Goal: Task Accomplishment & Management: Use online tool/utility

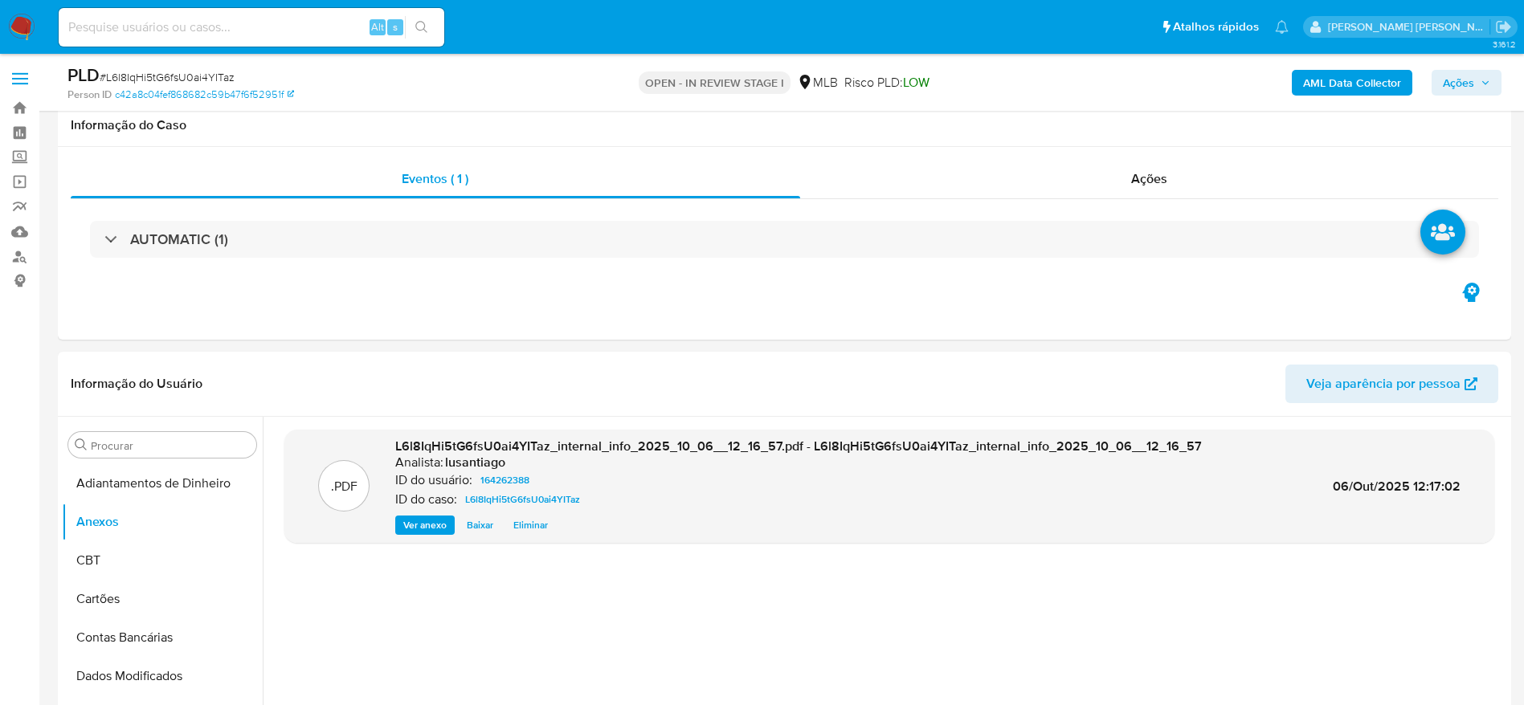
select select "10"
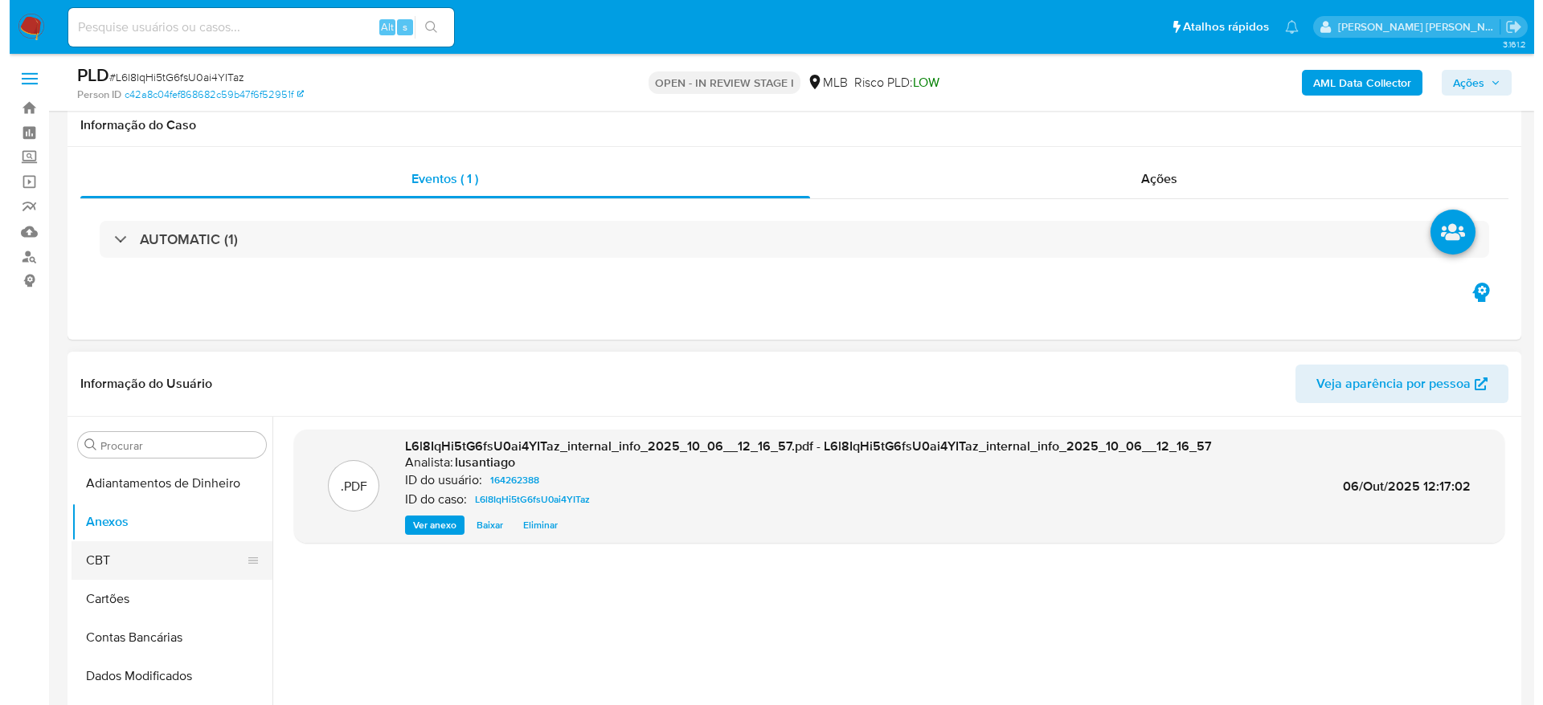
scroll to position [241, 0]
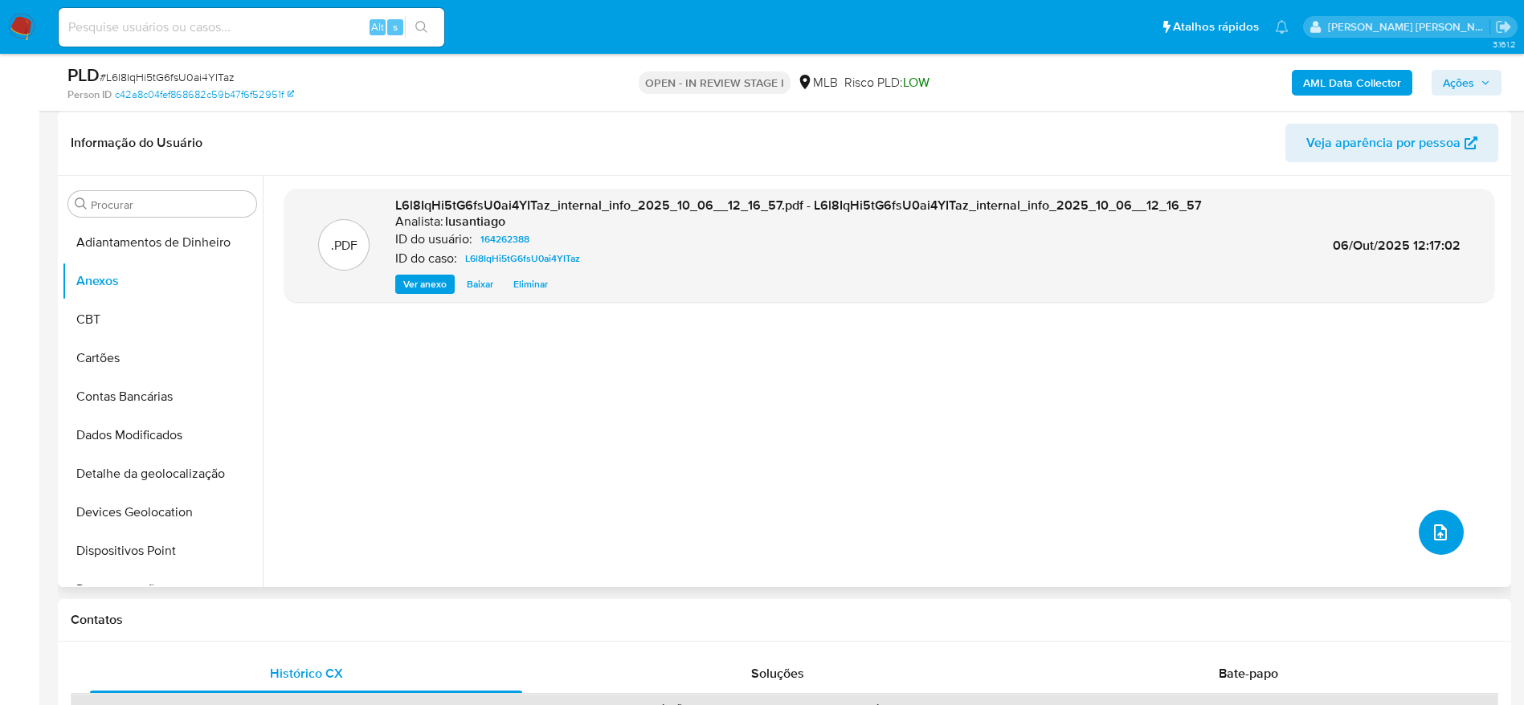
click at [1431, 532] on icon "upload-file" at bounding box center [1440, 532] width 19 height 19
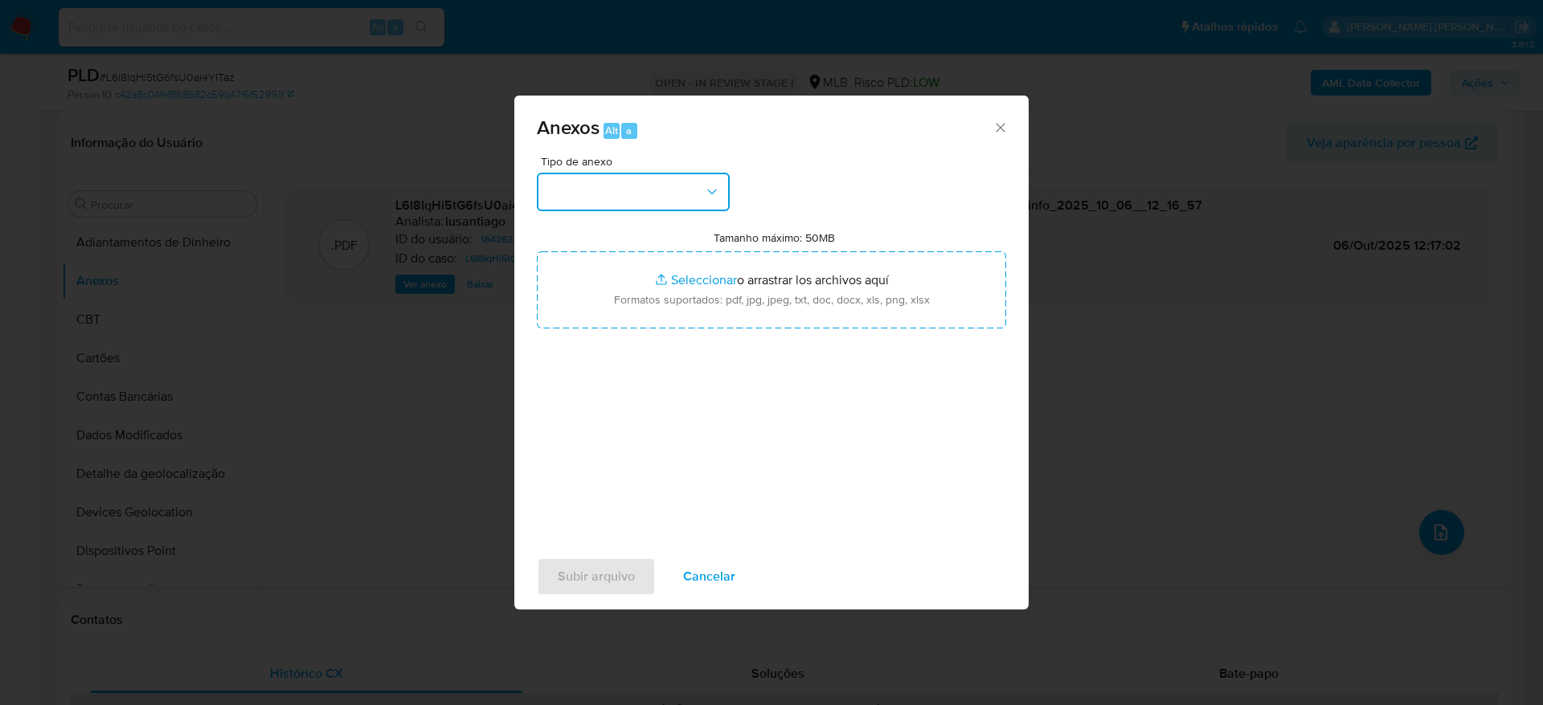
click at [630, 177] on button "button" at bounding box center [633, 192] width 193 height 39
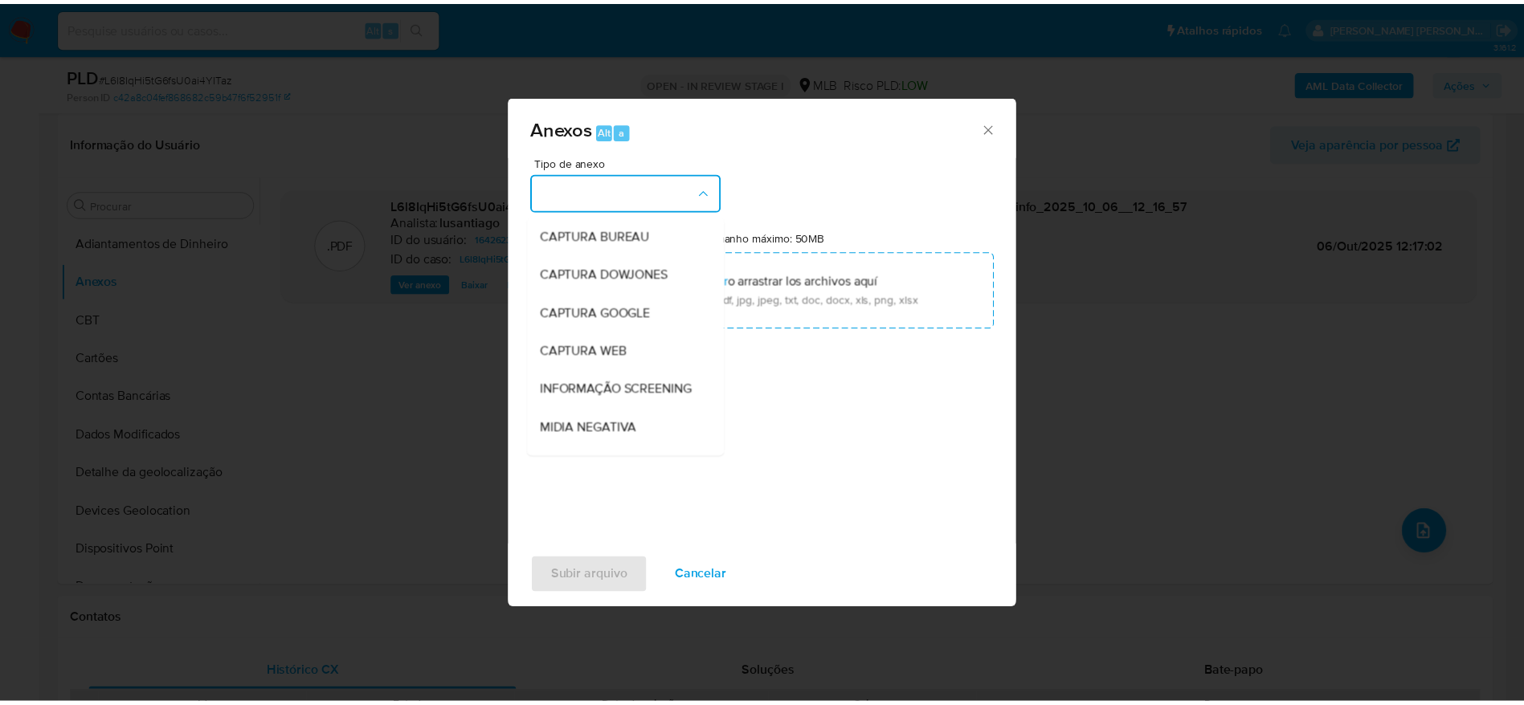
scroll to position [247, 0]
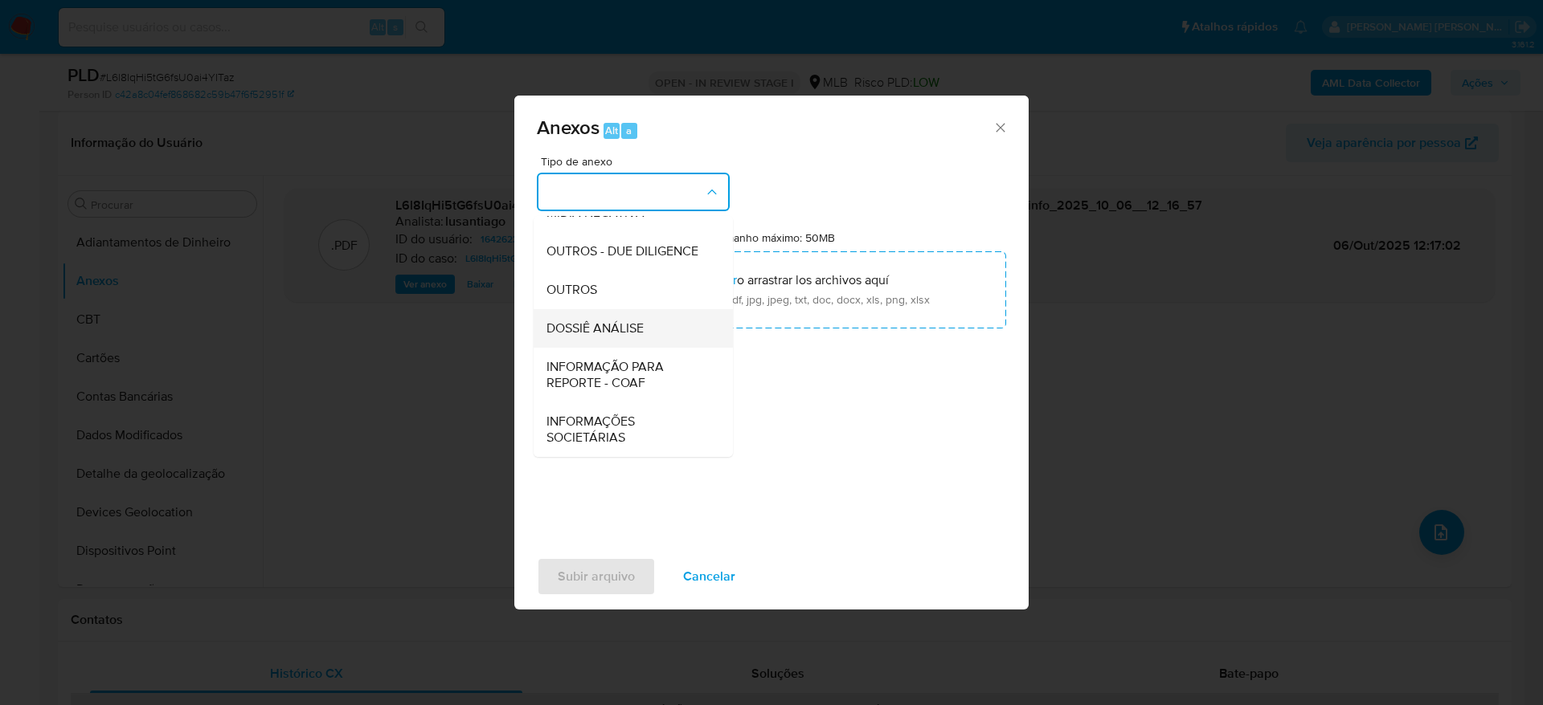
click at [615, 329] on span "DOSSIÊ ANÁLISE" at bounding box center [594, 329] width 97 height 16
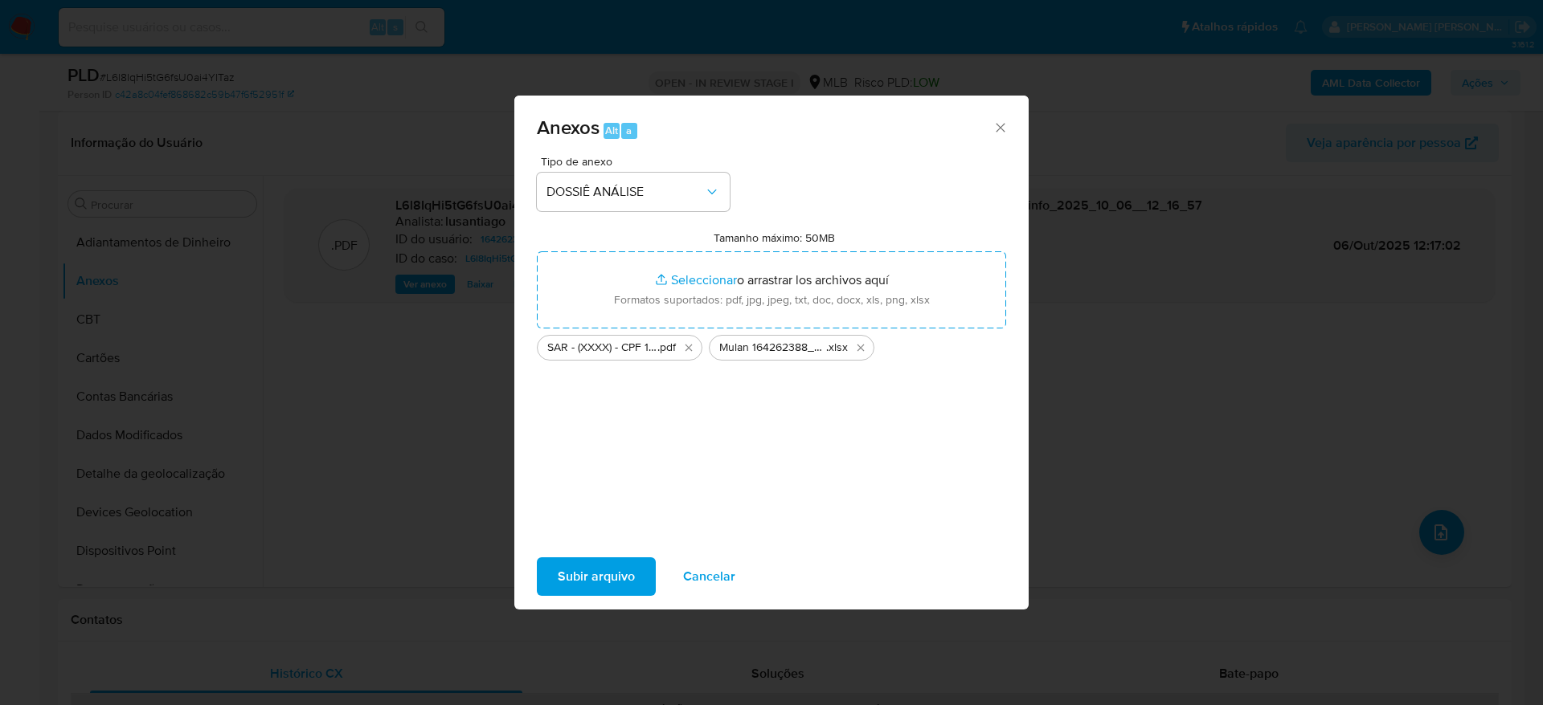
click at [599, 575] on span "Subir arquivo" at bounding box center [596, 576] width 77 height 35
click at [1001, 128] on icon "Cerrar" at bounding box center [1000, 128] width 16 height 16
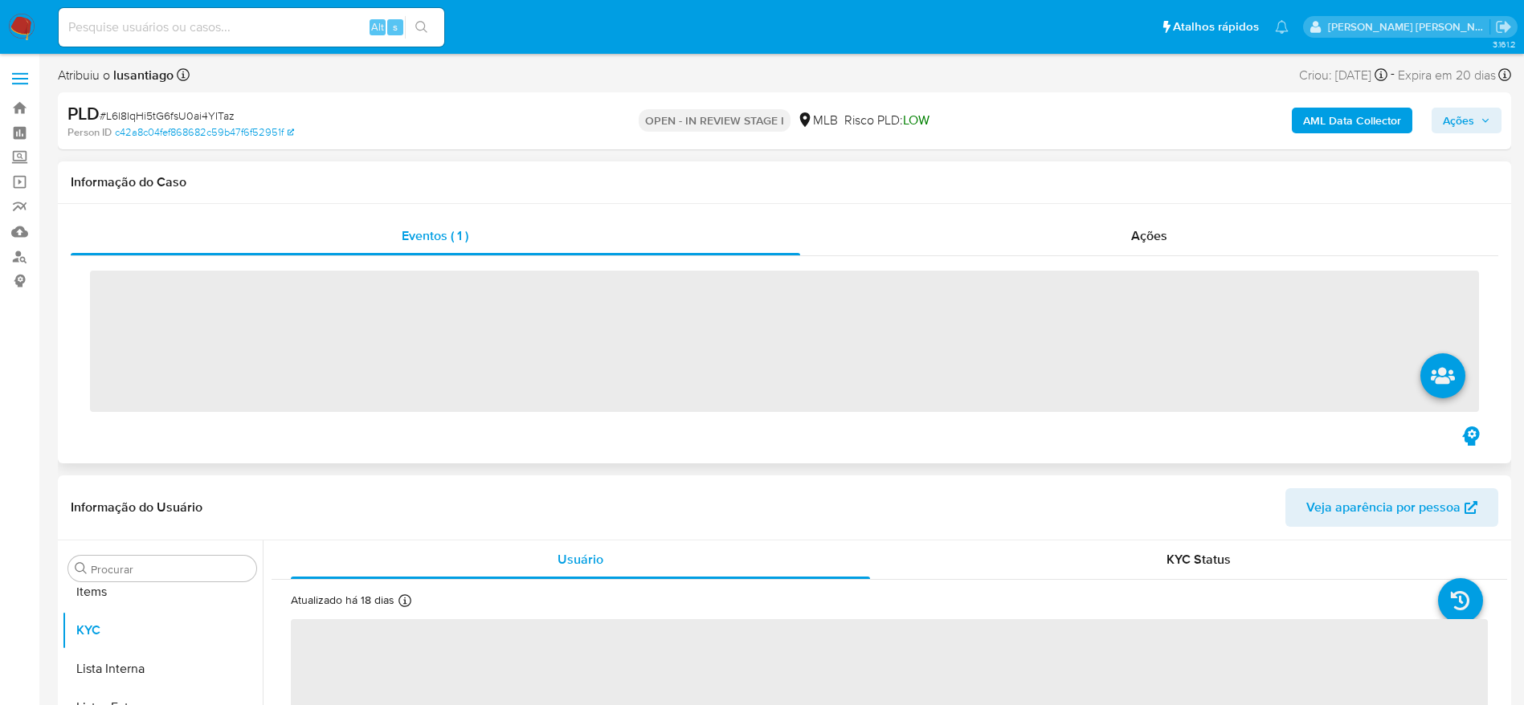
scroll to position [833, 0]
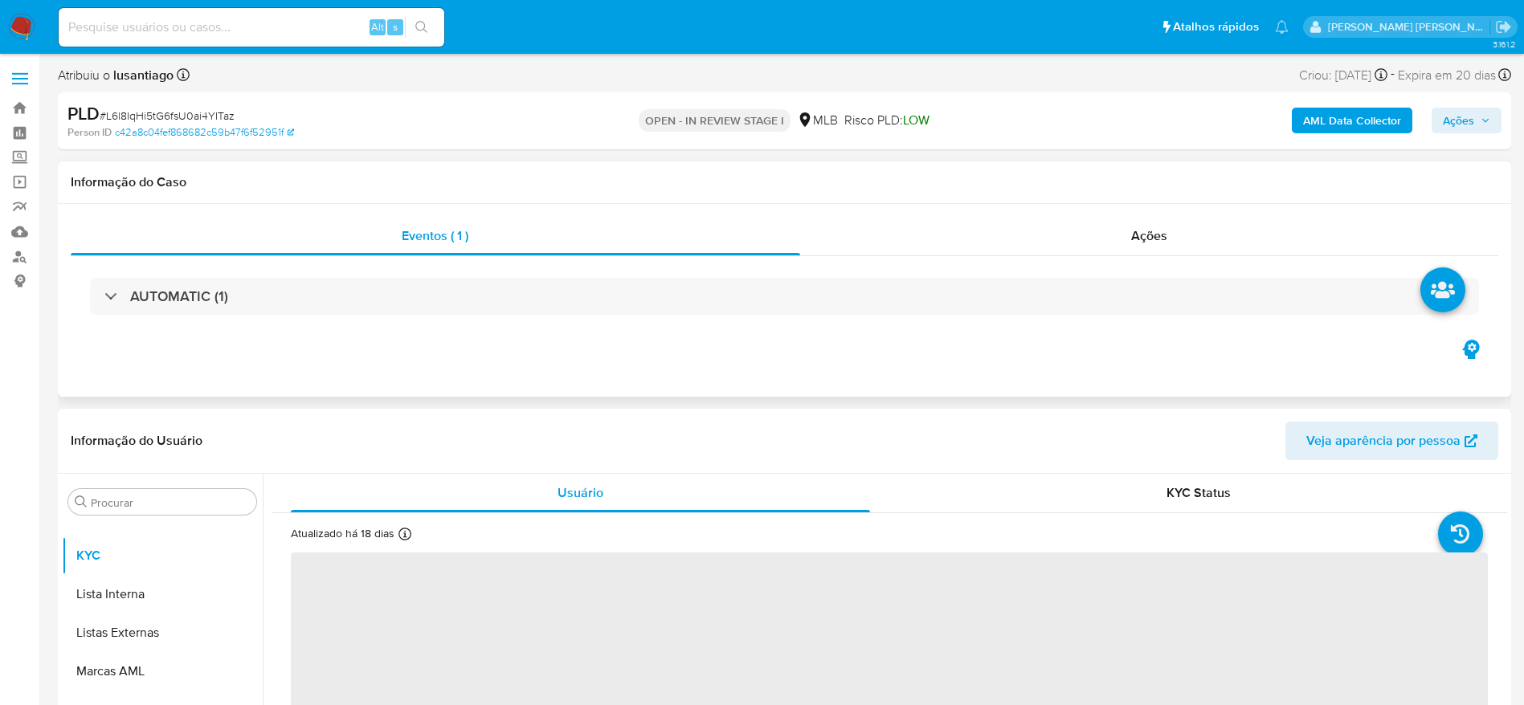
select select "10"
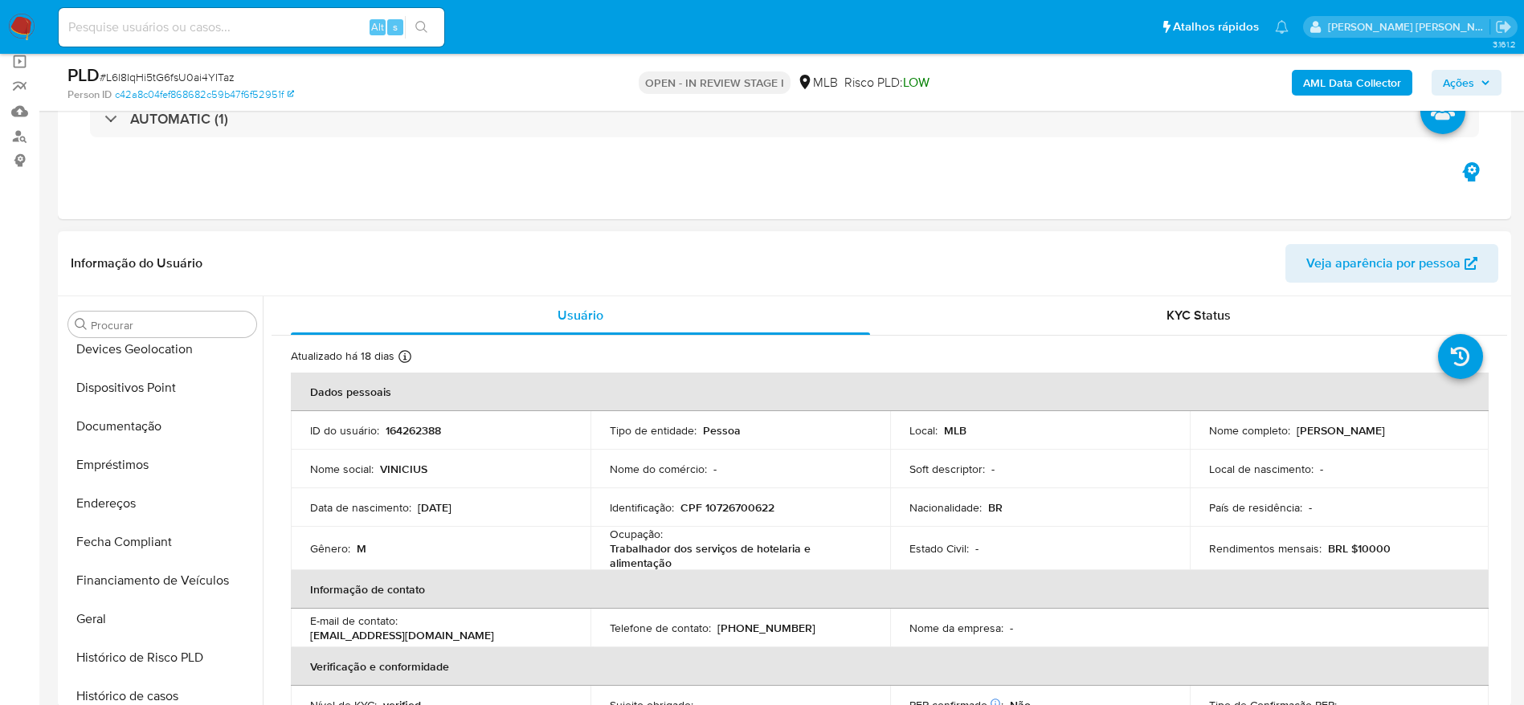
scroll to position [0, 0]
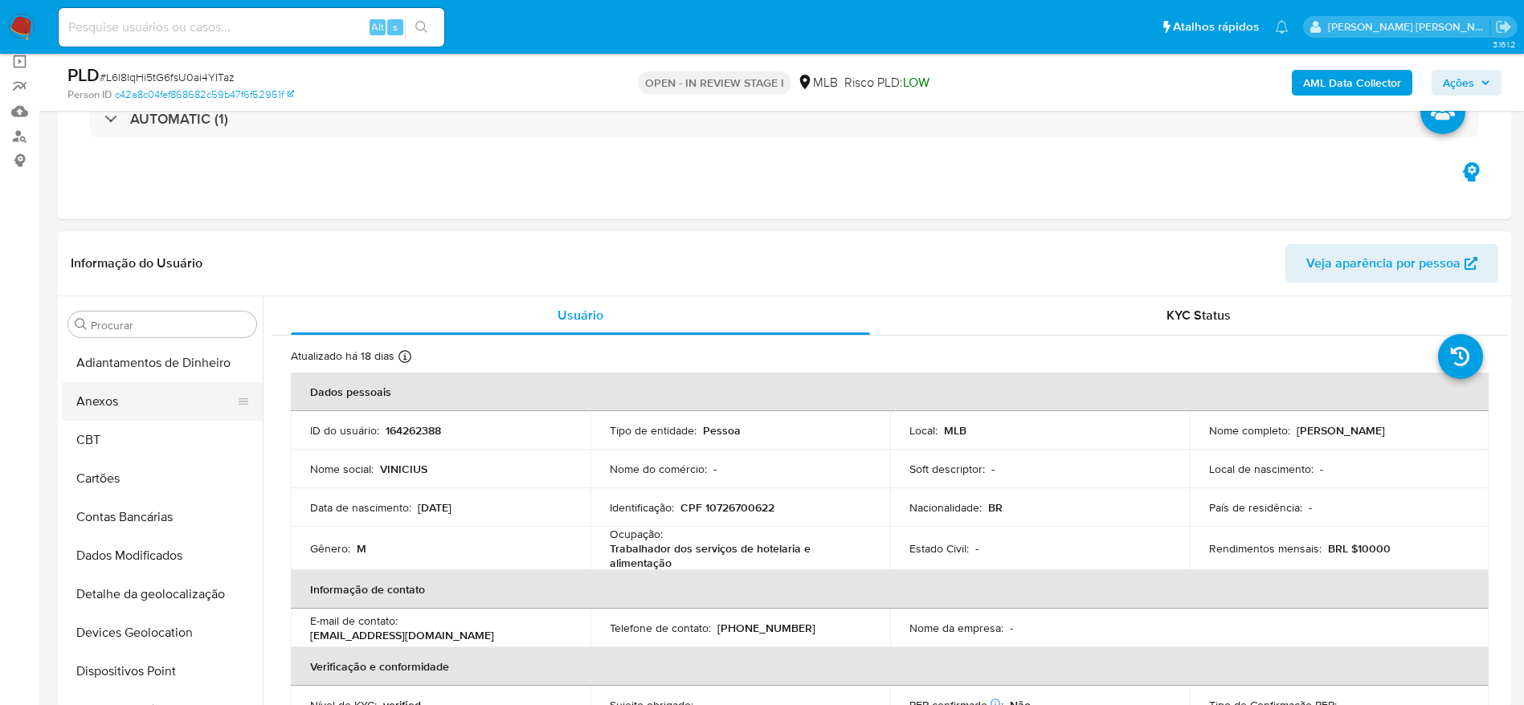
click at [133, 395] on button "Anexos" at bounding box center [156, 401] width 188 height 39
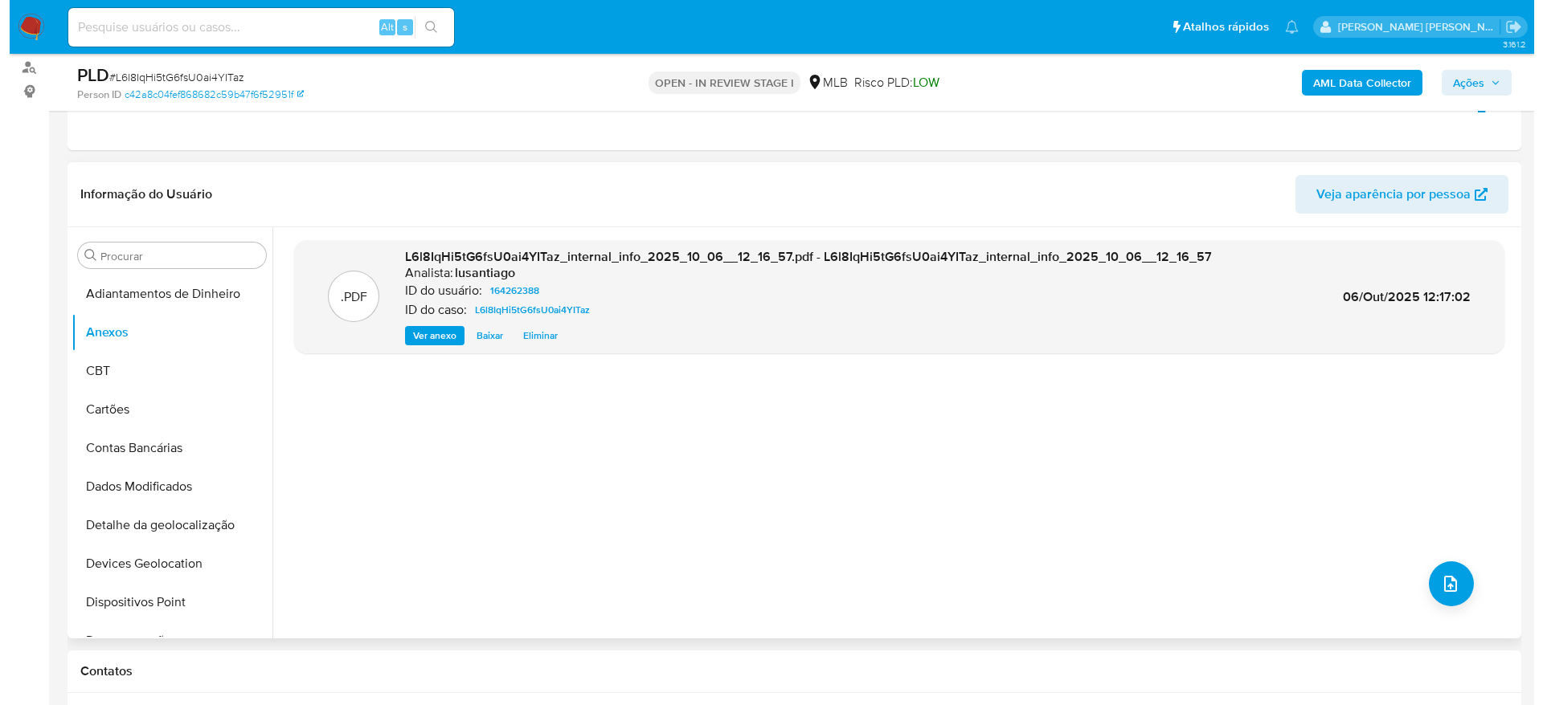
scroll to position [241, 0]
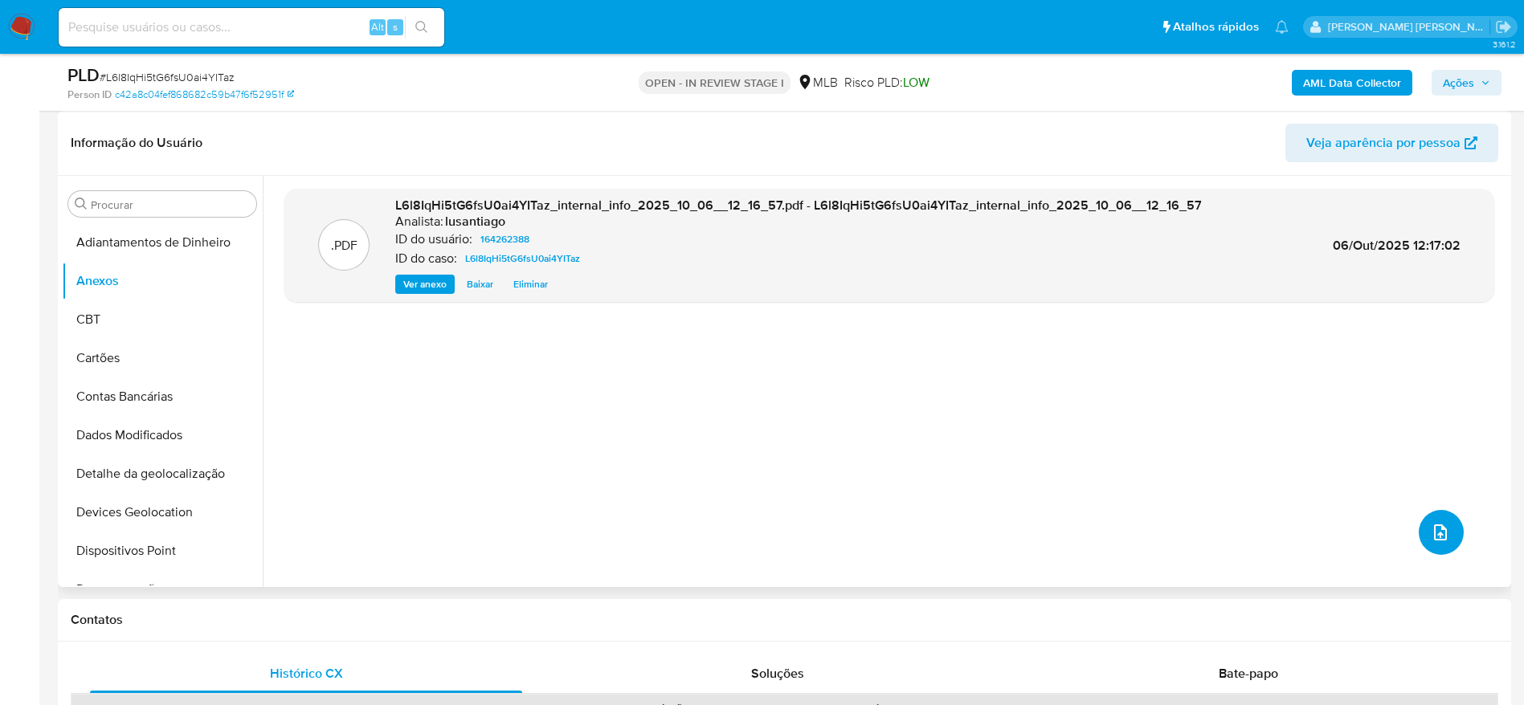
click at [1439, 526] on icon "upload-file" at bounding box center [1440, 532] width 19 height 19
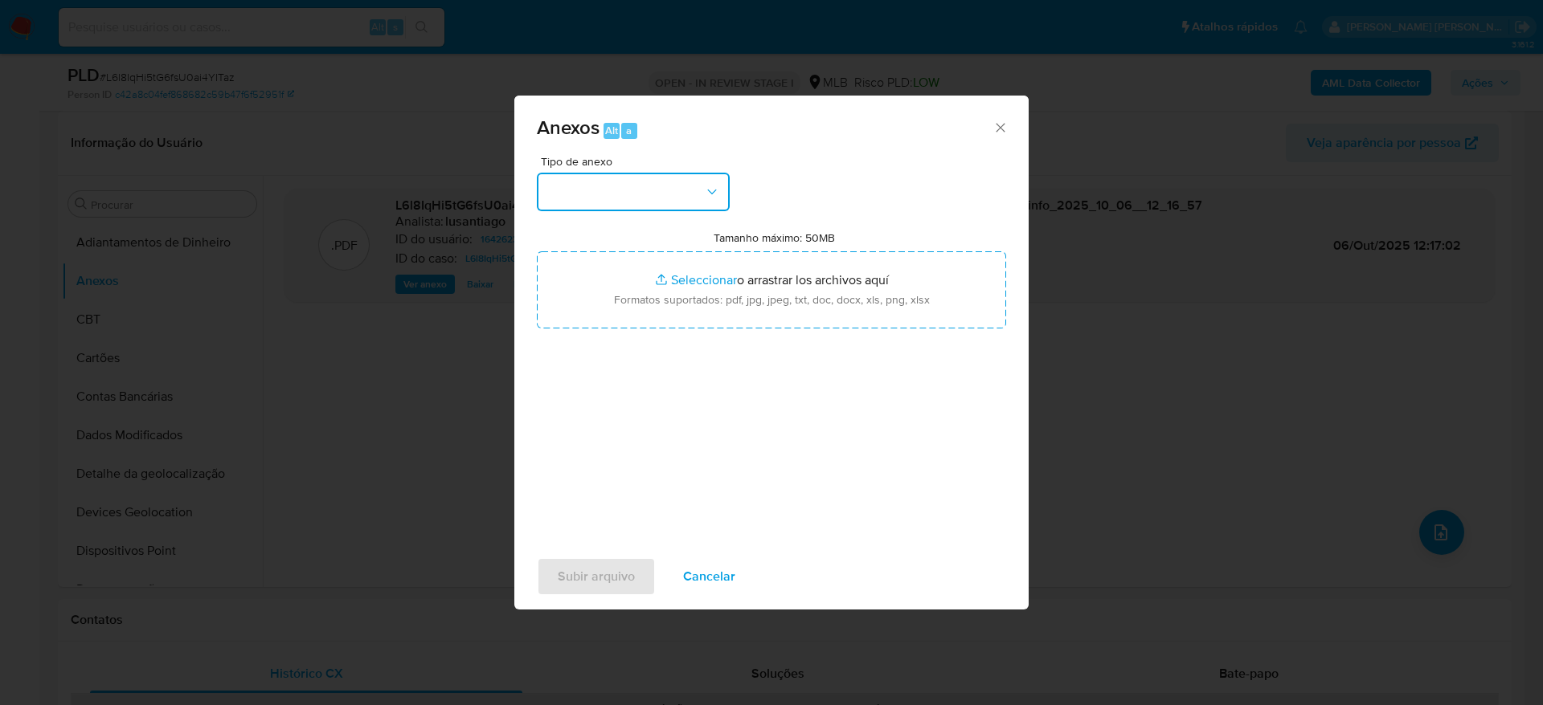
click at [583, 184] on button "button" at bounding box center [633, 192] width 193 height 39
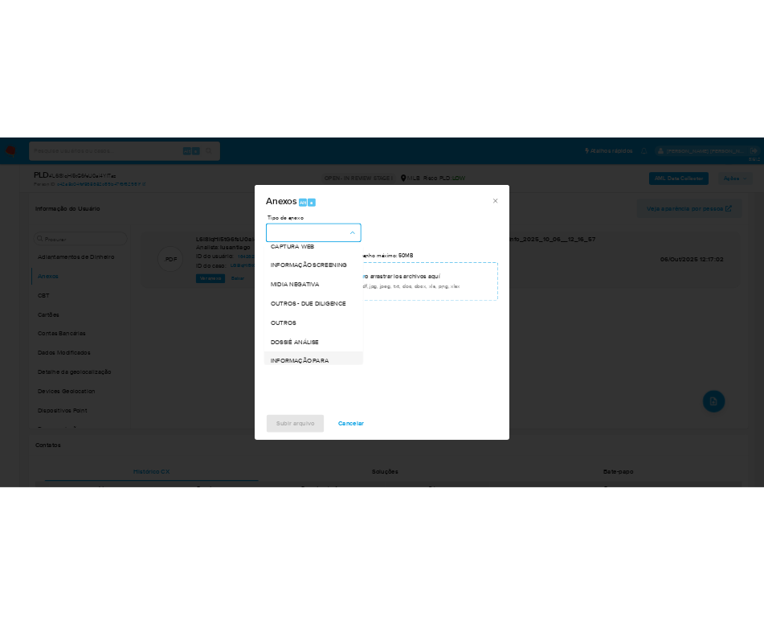
scroll to position [247, 0]
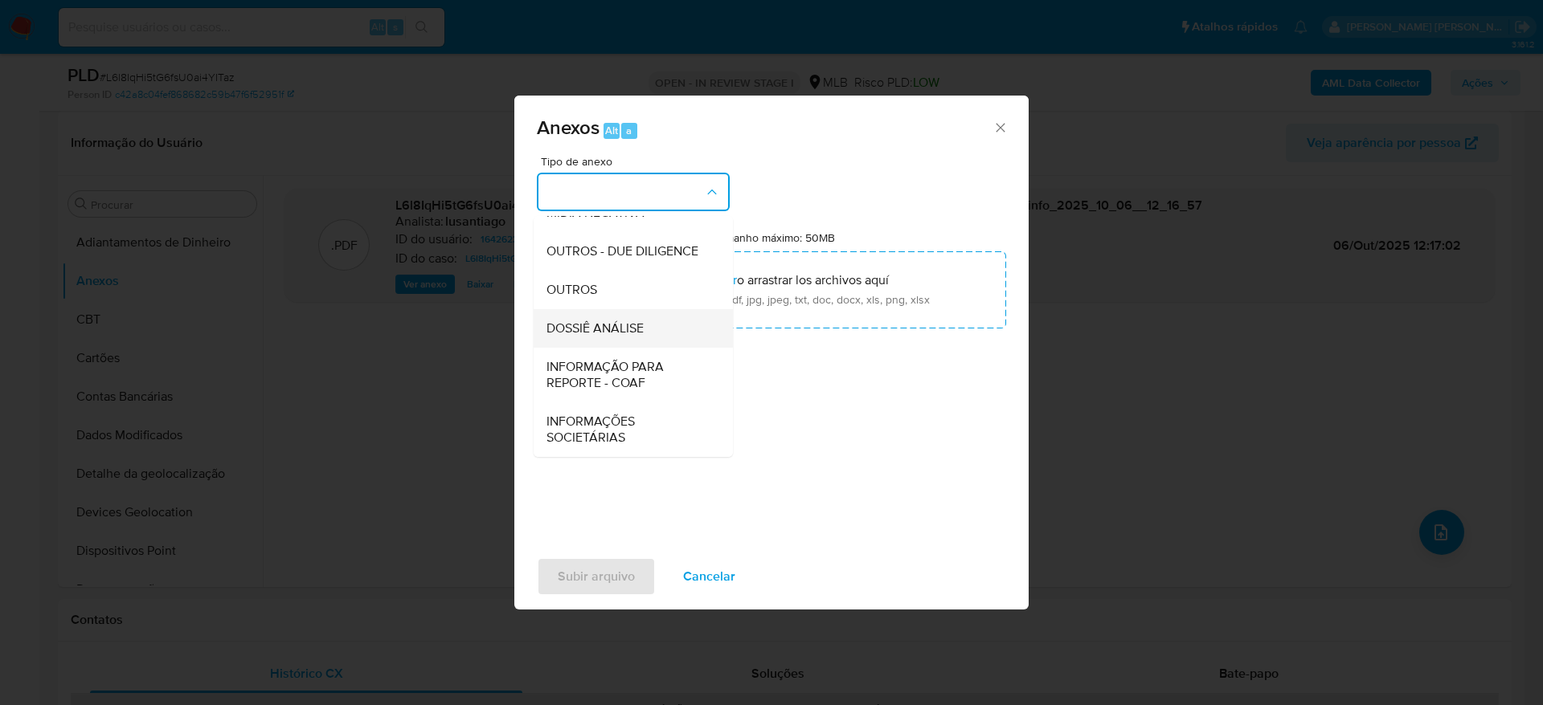
click at [609, 329] on span "DOSSIÊ ANÁLISE" at bounding box center [594, 329] width 97 height 16
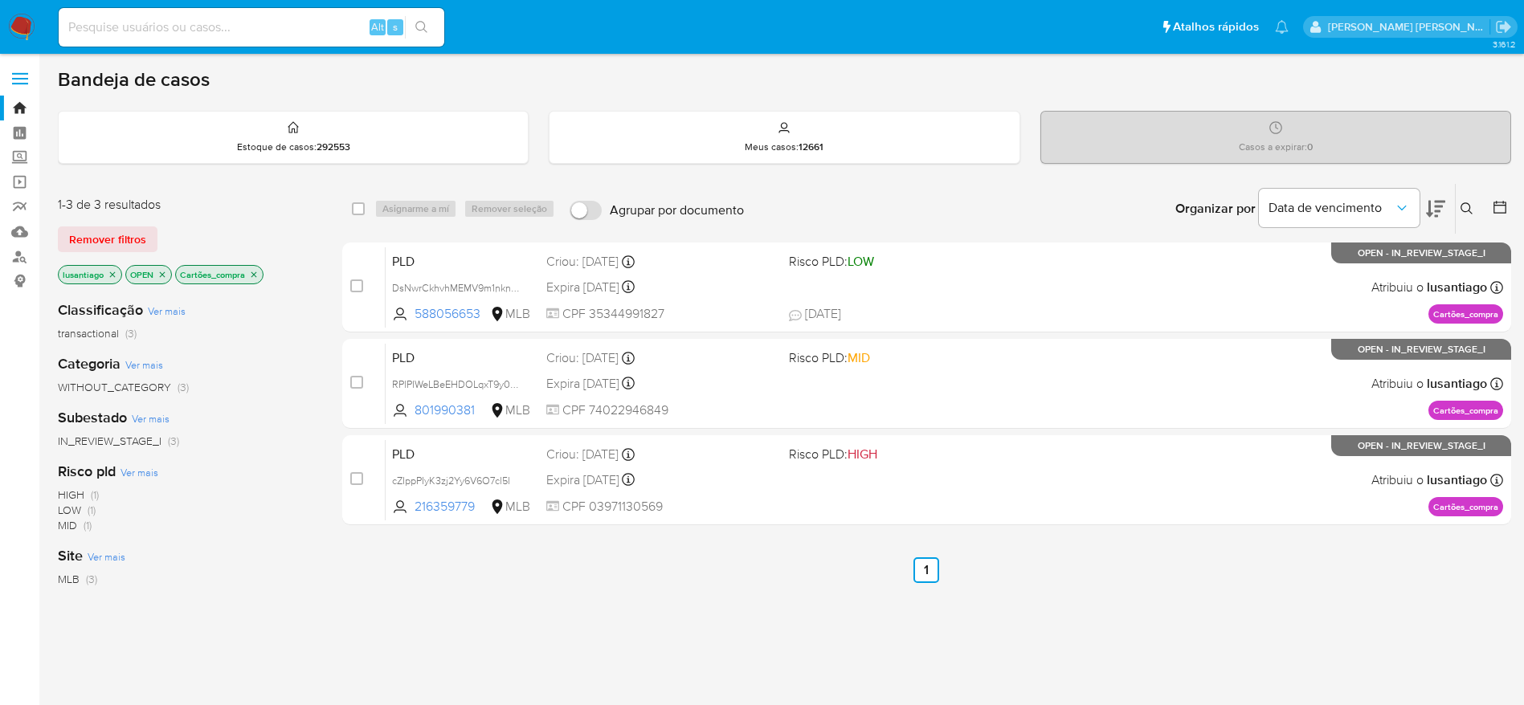
scroll to position [273, 0]
